Goal: Navigation & Orientation: Find specific page/section

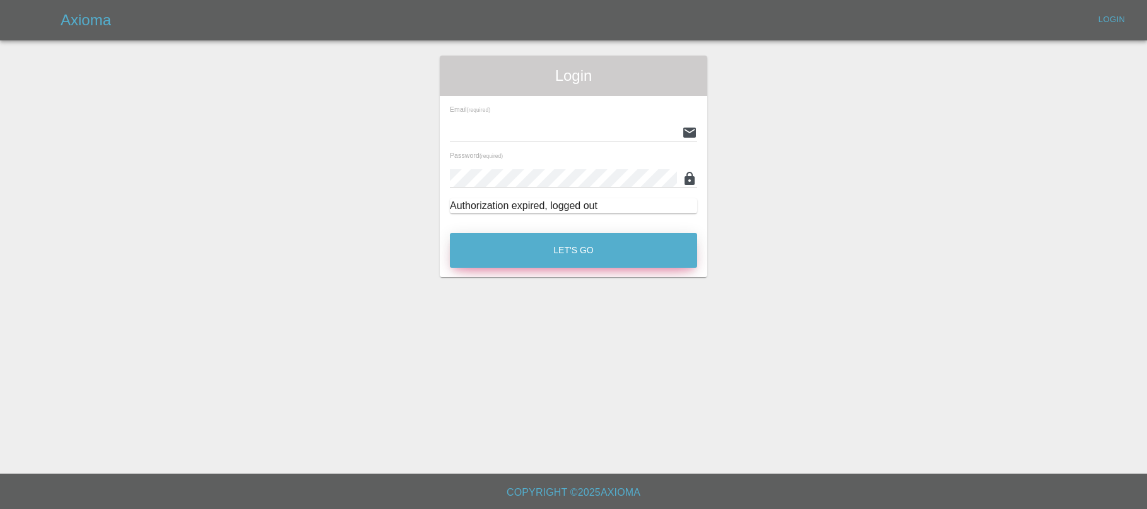
type input "[EMAIL_ADDRESS][DOMAIN_NAME]"
click at [646, 245] on button "Let's Go" at bounding box center [573, 250] width 247 height 35
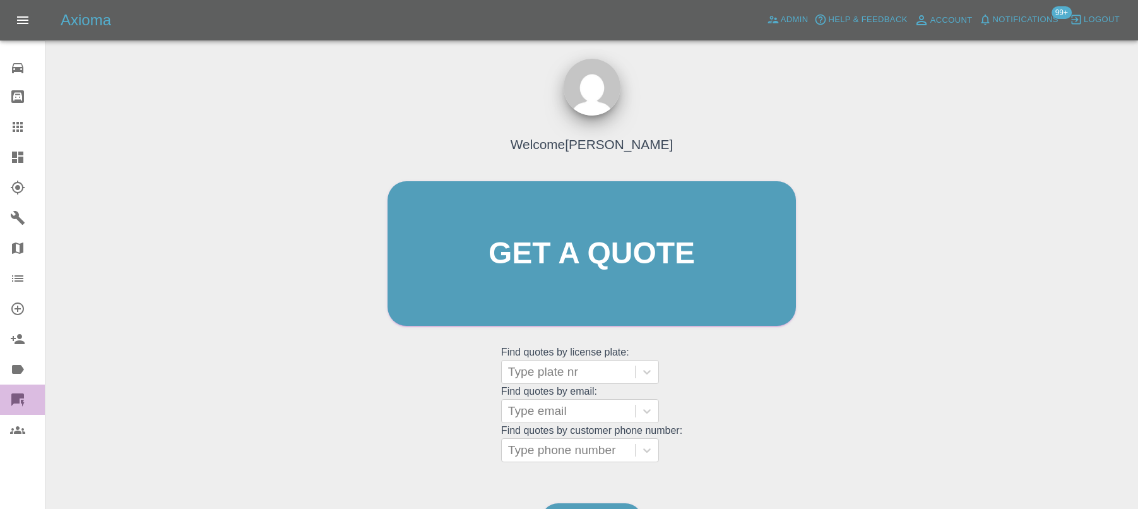
click at [8, 399] on link "Quick Quote" at bounding box center [22, 399] width 45 height 30
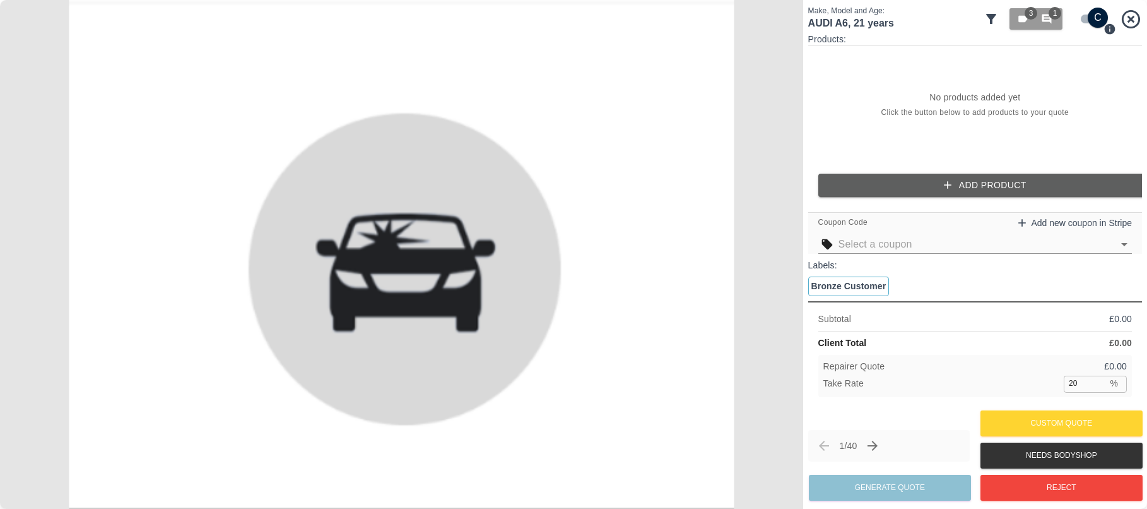
click at [1131, 18] on icon at bounding box center [1131, 18] width 18 height 18
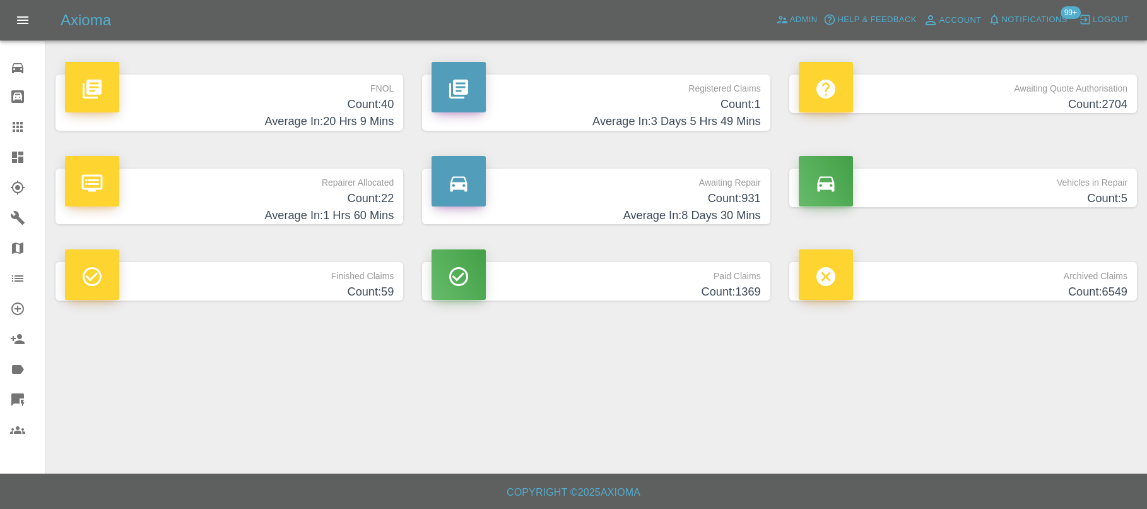
click at [1023, 21] on span "Notifications" at bounding box center [1035, 20] width 66 height 15
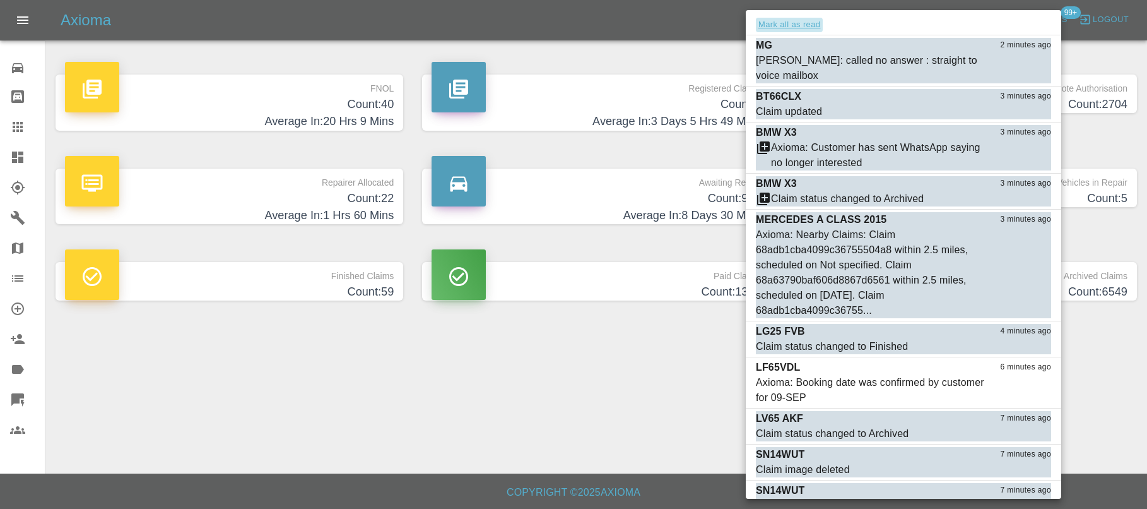
click at [812, 27] on button "Mark all as read" at bounding box center [789, 25] width 67 height 15
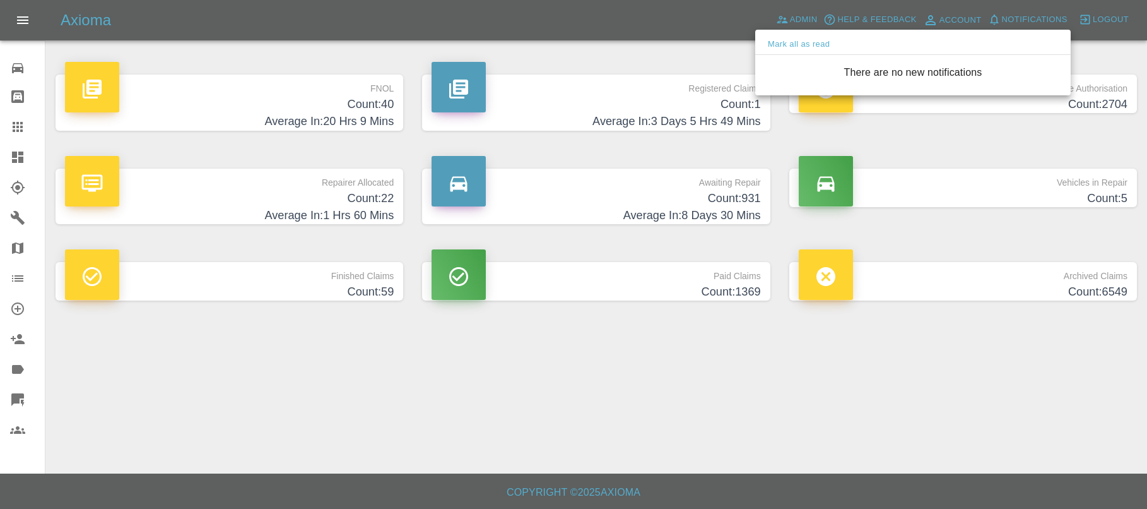
click at [692, 49] on div at bounding box center [573, 254] width 1147 height 509
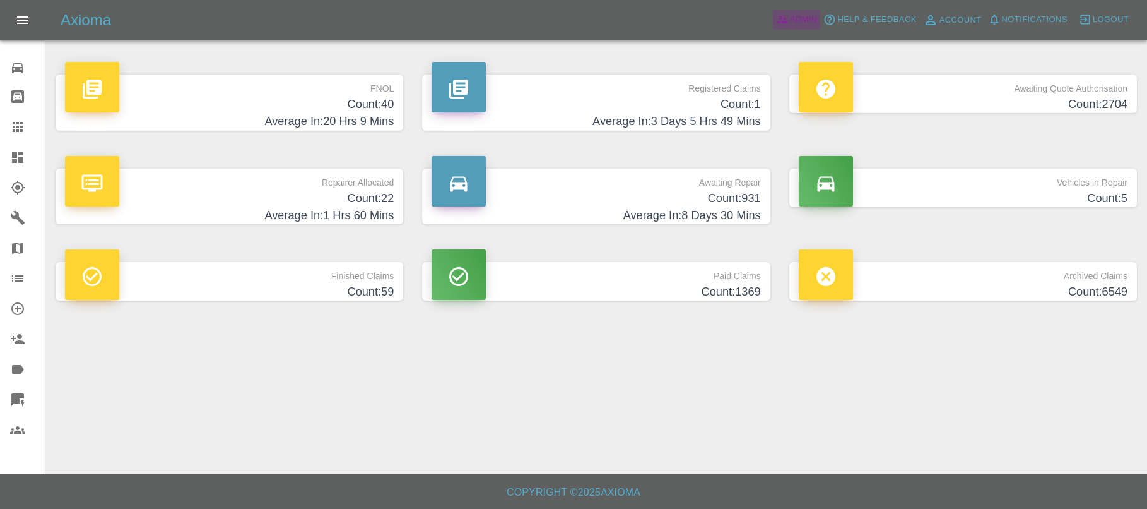
click at [787, 16] on icon at bounding box center [782, 19] width 13 height 13
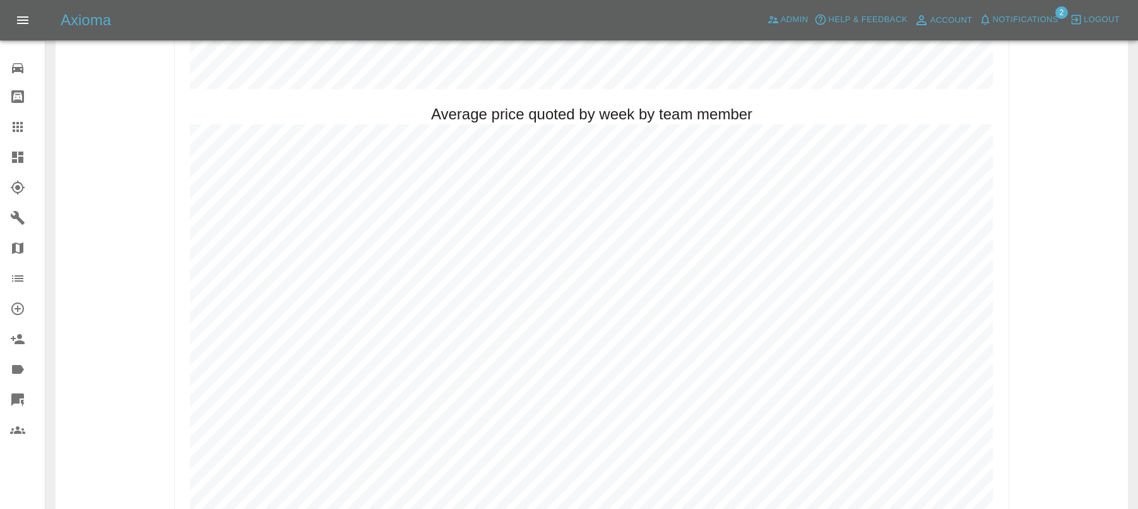
scroll to position [435, 0]
